Goal: Transaction & Acquisition: Book appointment/travel/reservation

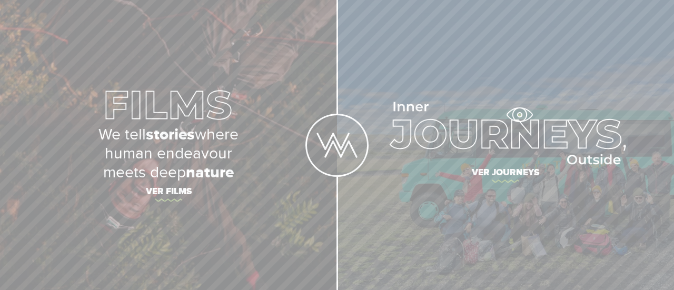
click at [519, 115] on img at bounding box center [505, 133] width 241 height 63
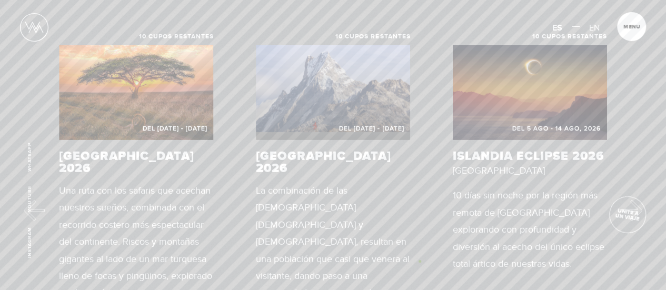
scroll to position [443, 0]
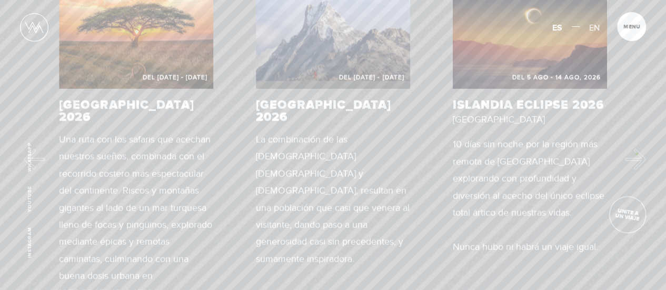
click at [637, 154] on button "Next" at bounding box center [635, 159] width 21 height 21
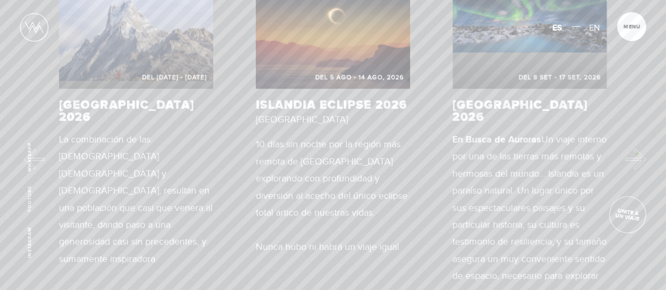
click at [637, 154] on button "Next" at bounding box center [635, 159] width 21 height 21
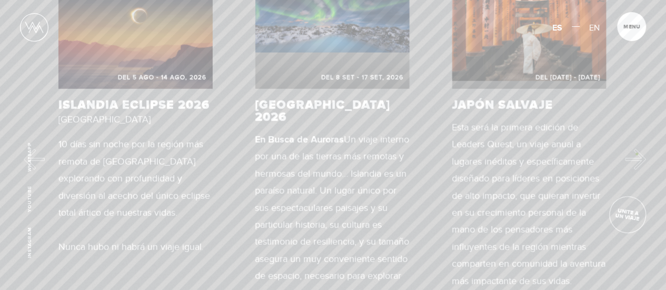
click at [637, 154] on button "Next" at bounding box center [635, 159] width 21 height 21
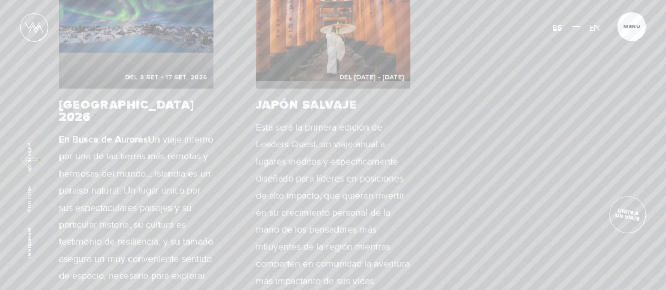
click at [39, 160] on button "Previous" at bounding box center [30, 159] width 21 height 21
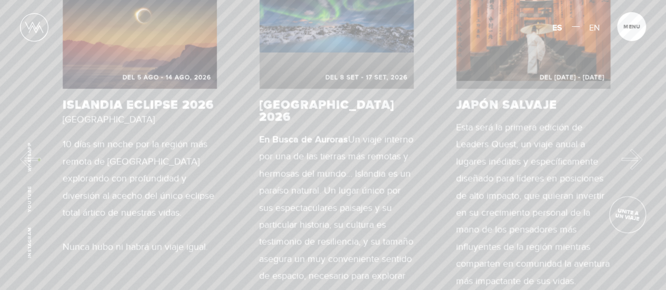
click at [39, 160] on button "Previous" at bounding box center [30, 159] width 21 height 21
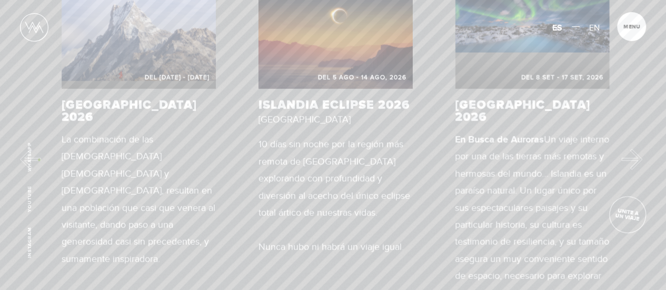
click at [39, 160] on button "Previous" at bounding box center [30, 159] width 21 height 21
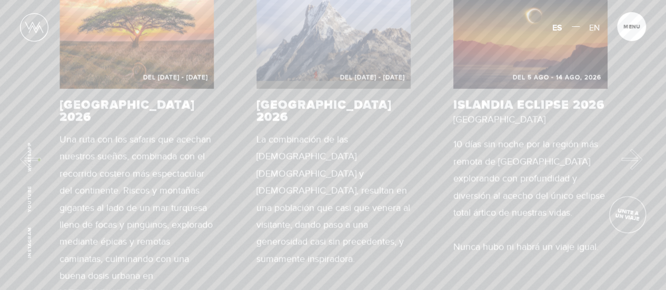
click at [39, 160] on button "Previous" at bounding box center [30, 159] width 21 height 21
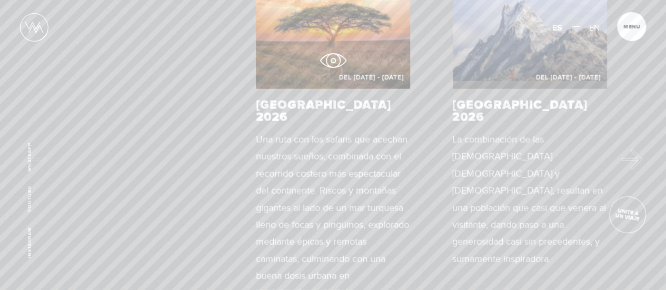
click at [333, 61] on figure "Del 16 - 29 OCT 2026" at bounding box center [333, 41] width 155 height 95
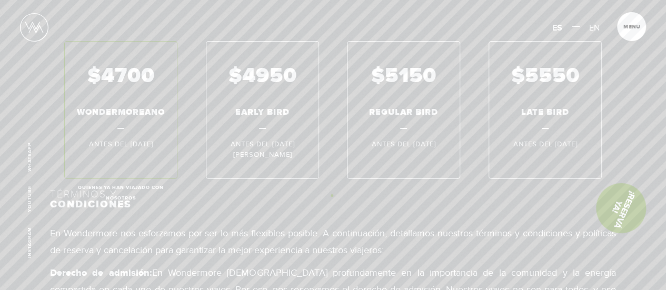
scroll to position [6049, 0]
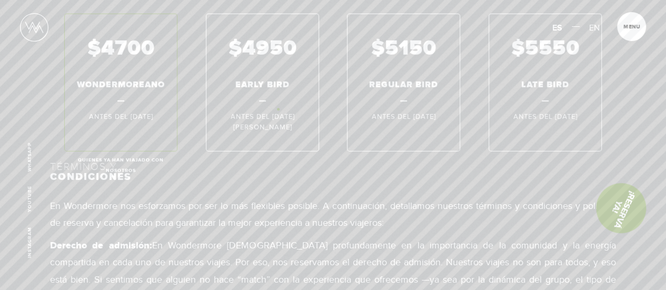
click at [278, 109] on div "$4700 WONDERMOREANO Antes del [DATE] Quienes ya han viajado con nosotros $4950 …" at bounding box center [333, 83] width 566 height 138
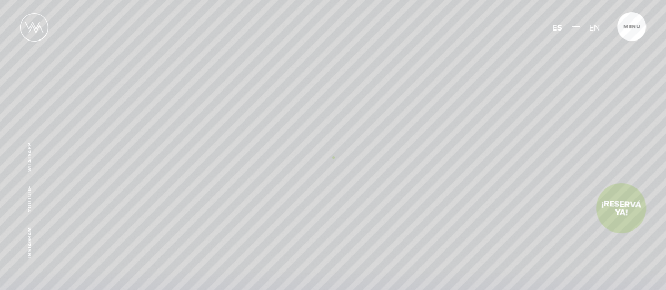
scroll to position [0, 0]
